Goal: Task Accomplishment & Management: Complete application form

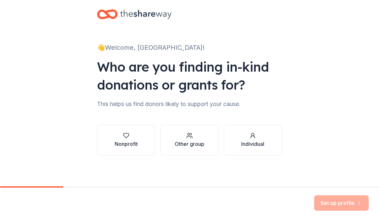
scroll to position [9, 0]
click at [127, 138] on icon "button" at bounding box center [126, 135] width 6 height 6
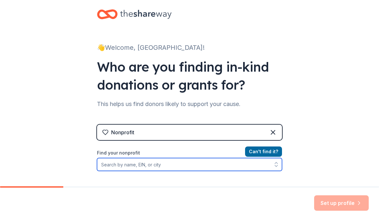
click at [183, 165] on input "Find your nonprofit" at bounding box center [189, 164] width 185 height 13
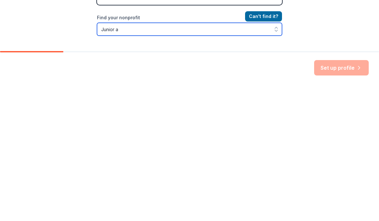
scroll to position [25, 0]
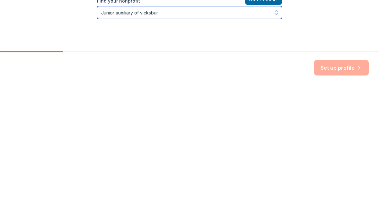
type input "Junior auxiliary of [GEOGRAPHIC_DATA]"
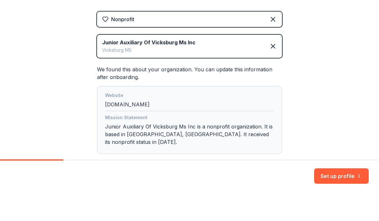
scroll to position [116, 0]
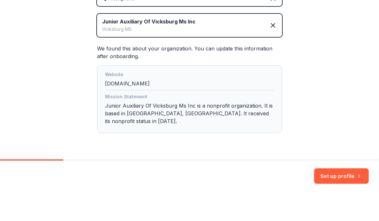
click at [346, 195] on button "Set up profile" at bounding box center [341, 202] width 55 height 15
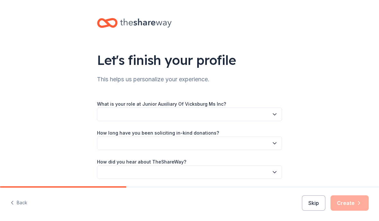
click at [269, 109] on button "button" at bounding box center [189, 114] width 185 height 13
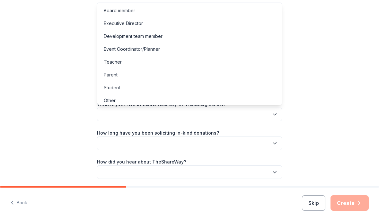
click at [155, 11] on div "Board member" at bounding box center [190, 10] width 182 height 13
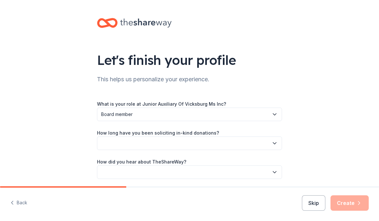
click at [262, 143] on button "button" at bounding box center [189, 143] width 185 height 13
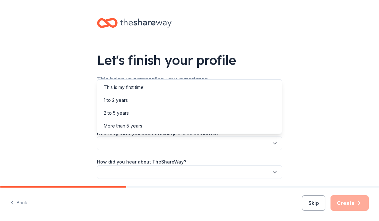
click at [253, 87] on div "This is my first time!" at bounding box center [190, 87] width 182 height 13
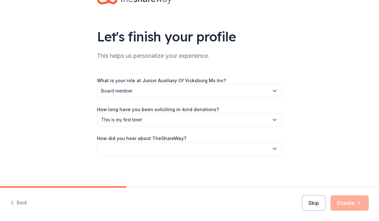
scroll to position [23, 0]
click at [276, 148] on icon "button" at bounding box center [274, 149] width 3 height 2
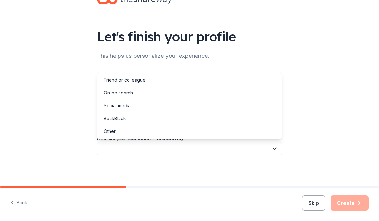
click at [254, 128] on div "Other" at bounding box center [190, 131] width 182 height 13
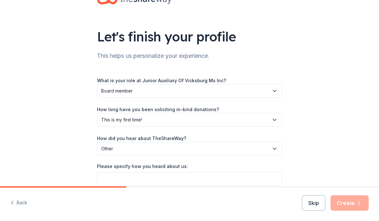
click at [350, 207] on div "Skip Create" at bounding box center [335, 202] width 67 height 15
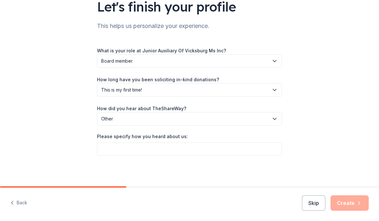
scroll to position [53, 0]
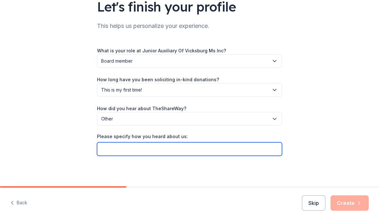
click at [271, 150] on input "Please specify how you heard about us:" at bounding box center [189, 148] width 185 height 13
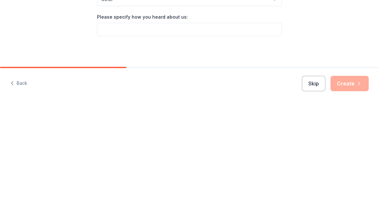
click at [185, 112] on button "Other" at bounding box center [189, 118] width 185 height 13
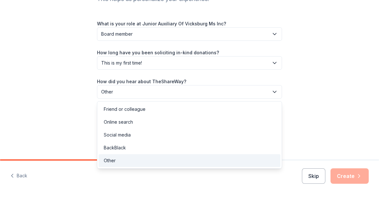
click at [162, 143] on div "Online search" at bounding box center [190, 149] width 182 height 13
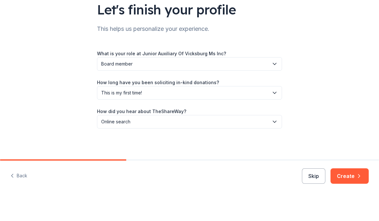
scroll to position [23, 0]
click at [346, 195] on button "Create" at bounding box center [350, 202] width 38 height 15
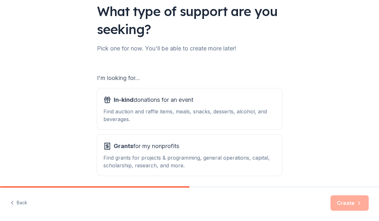
scroll to position [65, 0]
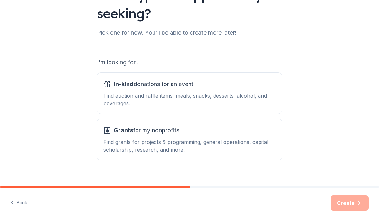
click at [230, 137] on div "Grants for my nonprofits Find grants for projects & programming, general operat…" at bounding box center [189, 139] width 172 height 28
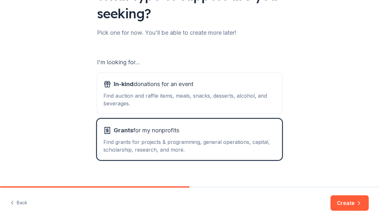
click at [351, 203] on html "What type of support are you seeking? Pick one for now. You'll be able to creat…" at bounding box center [189, 110] width 379 height 221
click at [221, 106] on div "Find auction and raffle items, meals, snacks, desserts, alcohol, and beverages." at bounding box center [189, 99] width 172 height 15
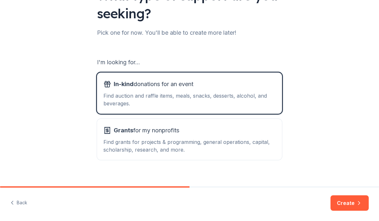
click at [235, 124] on button "Grants for my nonprofits Find grants for projects & programming, general operat…" at bounding box center [189, 139] width 185 height 41
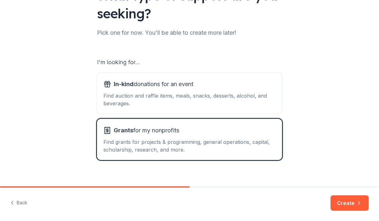
click at [345, 201] on html "What type of support are you seeking? Pick one for now. You'll be able to creat…" at bounding box center [189, 110] width 379 height 221
click at [354, 201] on html "What type of support are you seeking? Pick one for now. You'll be able to creat…" at bounding box center [189, 110] width 379 height 221
click at [339, 205] on html "What type of support are you seeking? Pick one for now. You'll be able to creat…" at bounding box center [189, 110] width 379 height 221
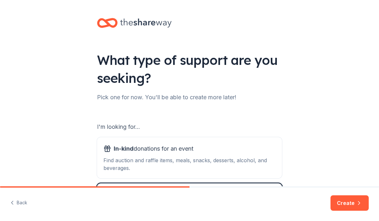
scroll to position [0, 0]
click at [348, 204] on html "What type of support are you seeking? Pick one for now. You'll be able to creat…" at bounding box center [189, 110] width 379 height 221
click at [359, 206] on html "What type of support are you seeking? Pick one for now. You'll be able to creat…" at bounding box center [189, 110] width 379 height 221
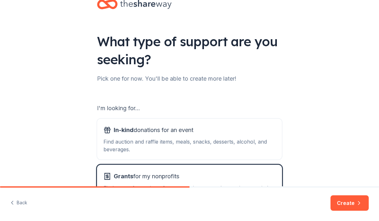
scroll to position [22, 0]
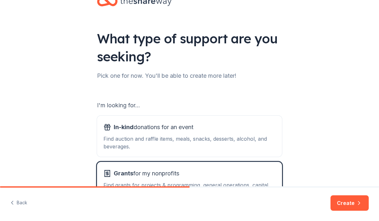
click at [347, 203] on html "What type of support are you seeking? Pick one for now. You'll be able to creat…" at bounding box center [189, 110] width 379 height 221
click at [345, 200] on html "What type of support are you seeking? Pick one for now. You'll be able to creat…" at bounding box center [189, 110] width 379 height 221
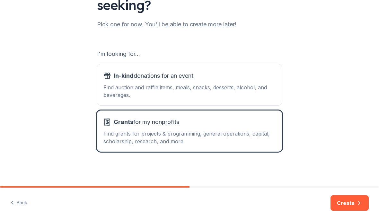
scroll to position [73, 0]
click at [345, 204] on html "What type of support are you seeking? Pick one for now. You'll be able to creat…" at bounding box center [189, 110] width 379 height 221
click at [195, 97] on div "Find auction and raffle items, meals, snacks, desserts, alcohol, and beverages." at bounding box center [189, 91] width 172 height 15
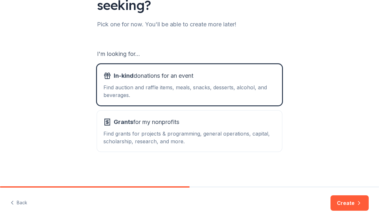
click at [351, 210] on html "What type of support are you seeking? Pick one for now. You'll be able to creat…" at bounding box center [189, 110] width 379 height 221
click at [351, 209] on html "What type of support are you seeking? Pick one for now. You'll be able to creat…" at bounding box center [189, 110] width 379 height 221
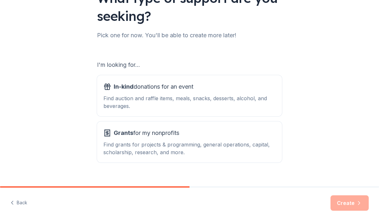
scroll to position [66, 0]
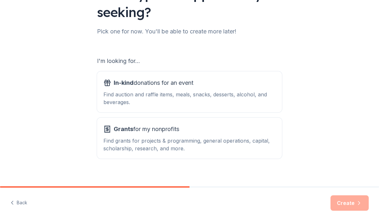
click at [241, 143] on div "Find grants for projects & programming, general operations, capital, scholarshi…" at bounding box center [189, 144] width 172 height 15
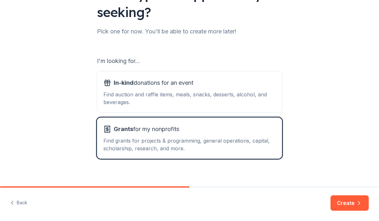
click at [342, 201] on button "Create" at bounding box center [350, 202] width 38 height 15
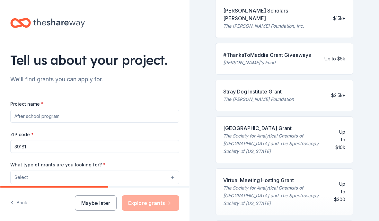
scroll to position [237, 0]
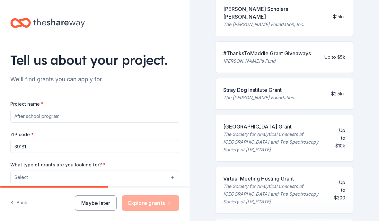
click at [60, 111] on input "Project name *" at bounding box center [94, 116] width 169 height 13
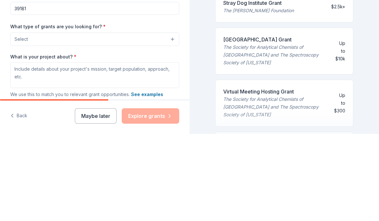
scroll to position [53, 0]
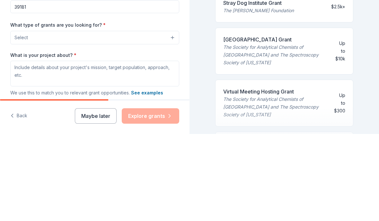
type input "JAV is Here"
click at [136, 118] on button "Select" at bounding box center [94, 124] width 169 height 13
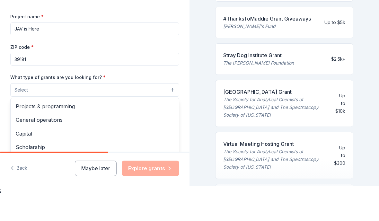
scroll to position [0, 0]
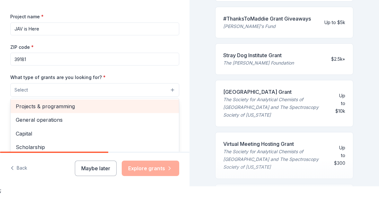
click at [67, 129] on span "Projects & programming" at bounding box center [95, 133] width 158 height 8
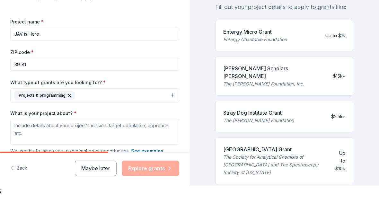
scroll to position [42, 0]
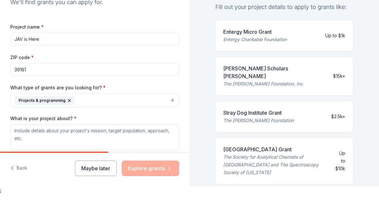
click at [67, 125] on icon "button" at bounding box center [69, 127] width 5 height 5
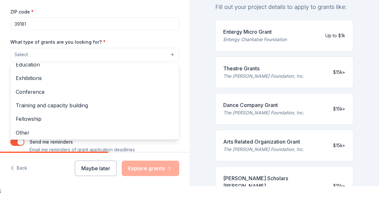
scroll to position [86, 0]
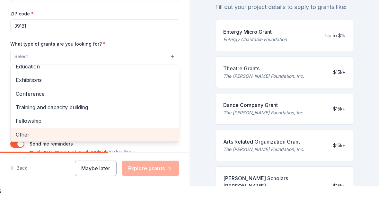
click at [150, 157] on span "Other" at bounding box center [95, 161] width 158 height 8
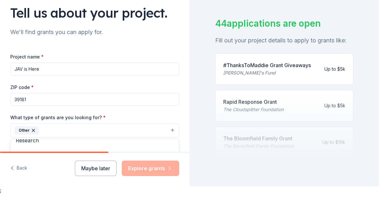
scroll to position [19, 0]
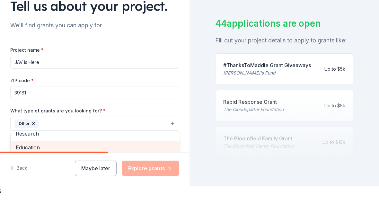
click at [106, 170] on span "Education" at bounding box center [95, 174] width 158 height 8
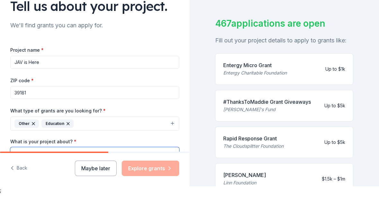
click at [151, 174] on textarea "What is your project about? *" at bounding box center [94, 187] width 169 height 26
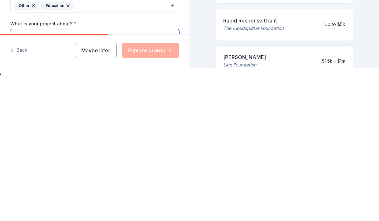
scroll to position [53, 0]
